Goal: Task Accomplishment & Management: Manage account settings

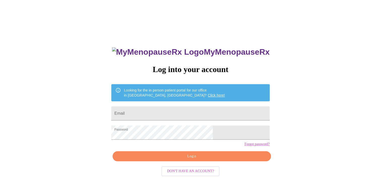
click at [207, 159] on span "Login" at bounding box center [191, 156] width 147 height 6
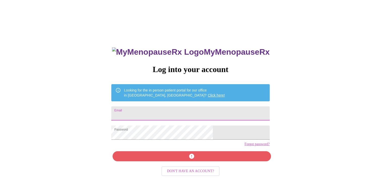
click at [170, 113] on input "Email" at bounding box center [190, 113] width 158 height 14
type input "[EMAIL_ADDRESS][DOMAIN_NAME]"
drag, startPoint x: 202, startPoint y: 114, endPoint x: 127, endPoint y: 113, distance: 75.3
click at [127, 113] on div "MyMenopauseRx Log into your account Looking for the in person patient portal fo…" at bounding box center [190, 113] width 377 height 223
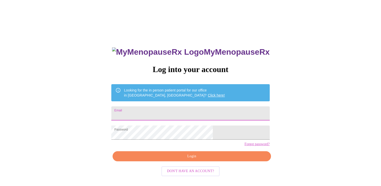
click at [158, 113] on input "Email" at bounding box center [190, 113] width 158 height 14
type input "[EMAIL_ADDRESS][DOMAIN_NAME]"
drag, startPoint x: 202, startPoint y: 112, endPoint x: 128, endPoint y: 108, distance: 74.6
click at [128, 108] on div "MyMenopauseRx Log into your account Looking for the in person patient portal fo…" at bounding box center [190, 113] width 377 height 223
click at [163, 111] on input "Email" at bounding box center [190, 113] width 158 height 14
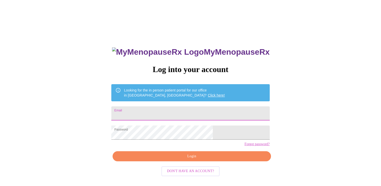
click at [161, 112] on input "Email" at bounding box center [190, 113] width 158 height 14
type input "[EMAIL_ADDRESS][DOMAIN_NAME]"
click at [187, 159] on span "Login" at bounding box center [191, 156] width 147 height 6
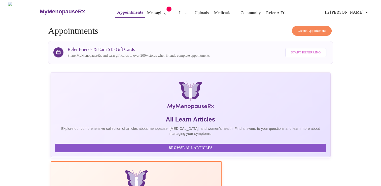
click at [147, 9] on link "Messaging" at bounding box center [156, 12] width 18 height 7
